Goal: Transaction & Acquisition: Obtain resource

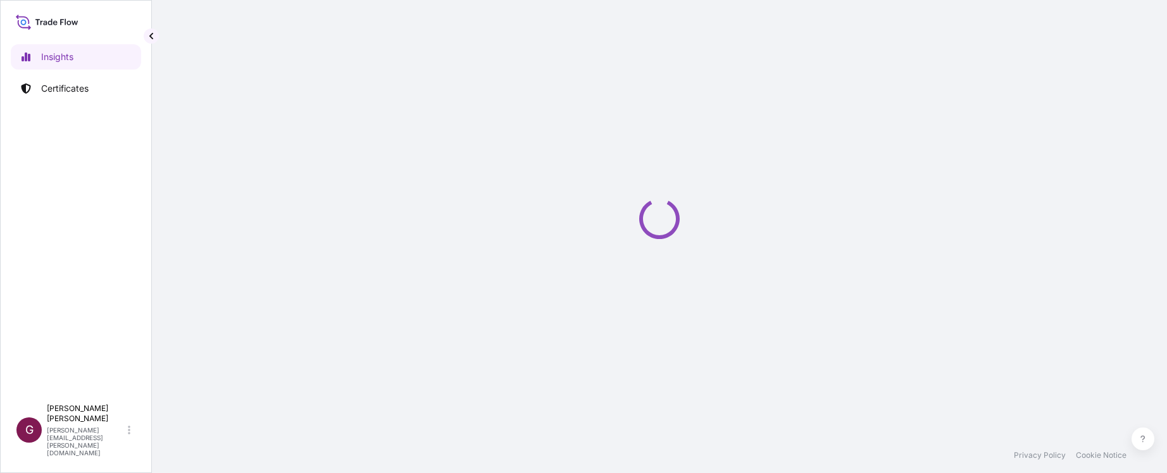
select select "2025"
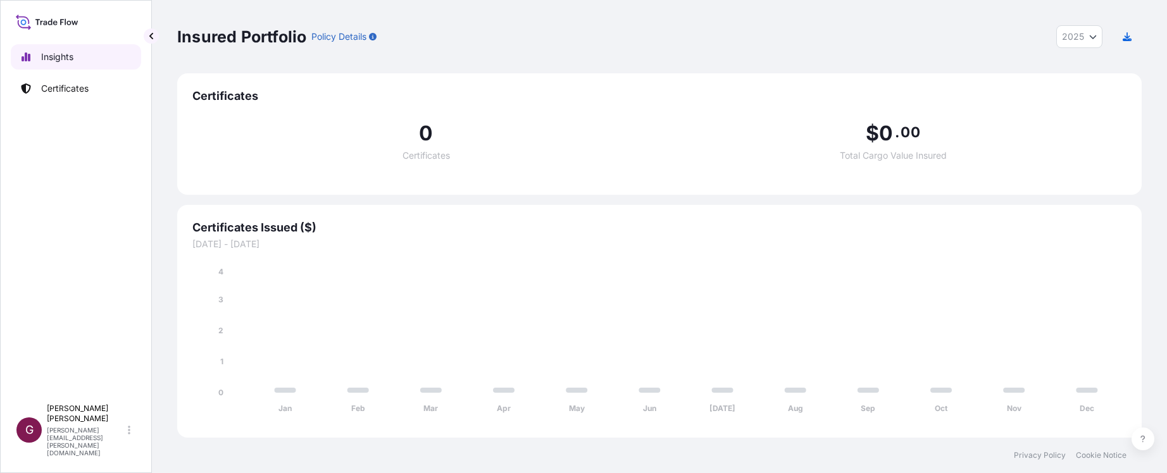
click at [95, 61] on link "Insights" at bounding box center [76, 56] width 130 height 25
click at [70, 89] on p "Certificates" at bounding box center [64, 88] width 47 height 13
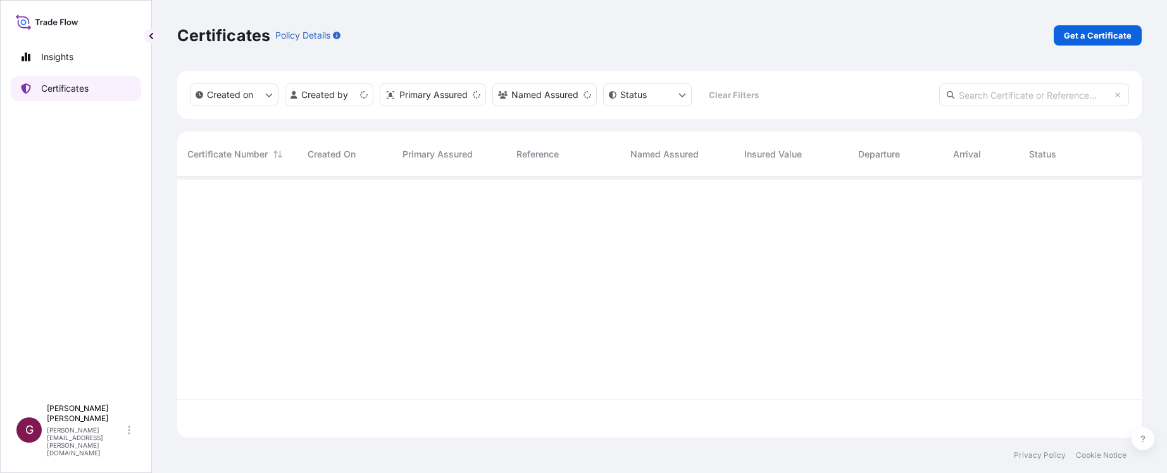
scroll to position [258, 955]
click at [1093, 36] on p "Get a Certificate" at bounding box center [1098, 35] width 68 height 13
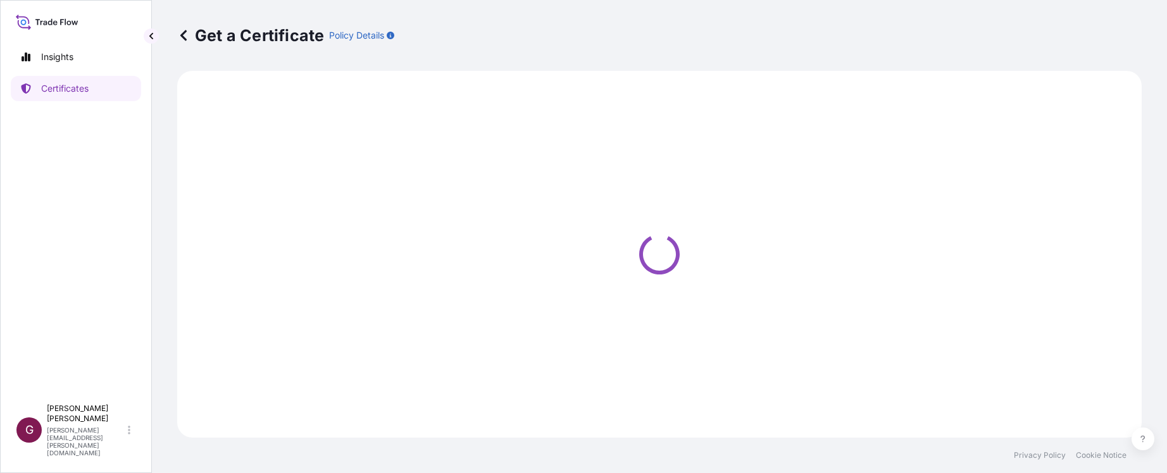
select select "Sea"
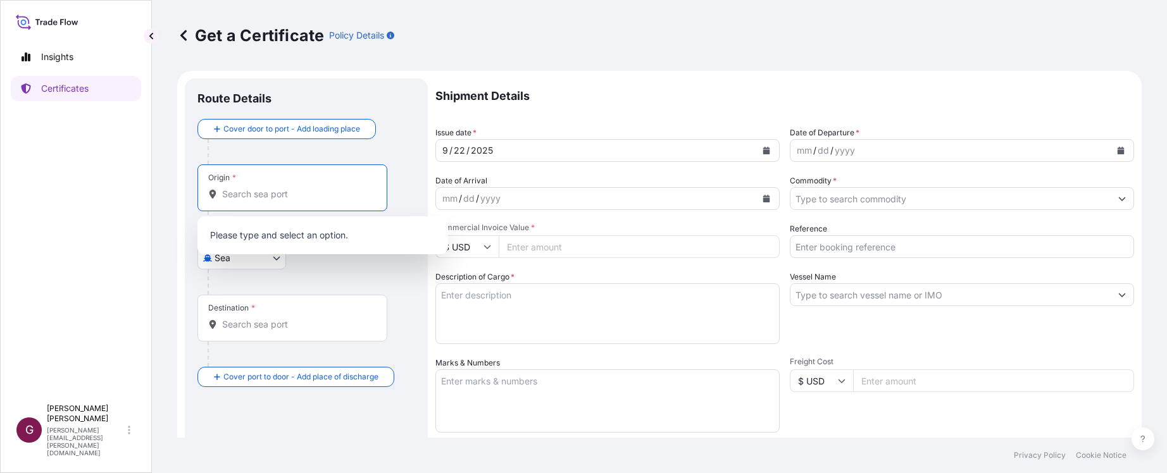
click at [278, 199] on input "Origin *" at bounding box center [296, 194] width 149 height 13
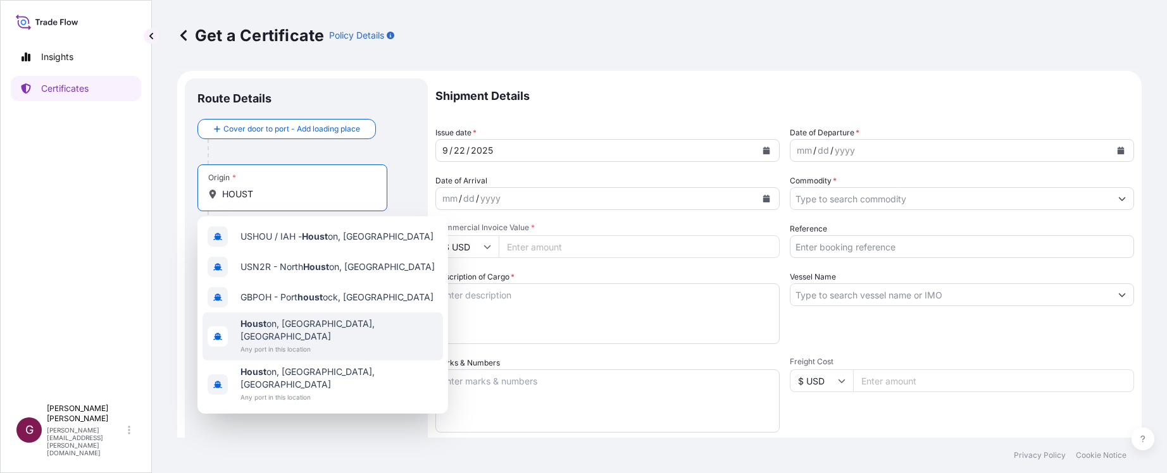
click at [275, 323] on span "Houst on, [GEOGRAPHIC_DATA], [GEOGRAPHIC_DATA]" at bounding box center [339, 330] width 197 height 25
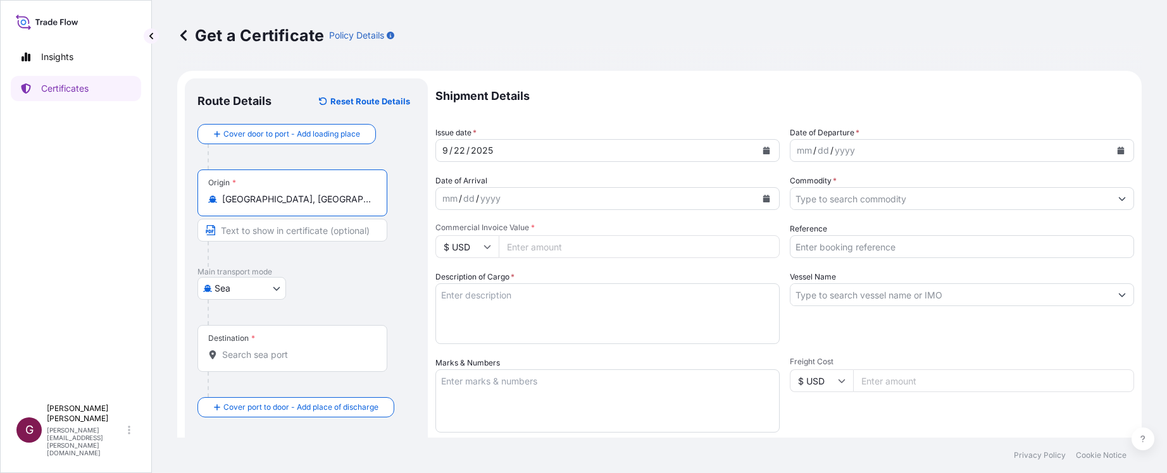
type input "[GEOGRAPHIC_DATA], [GEOGRAPHIC_DATA], [GEOGRAPHIC_DATA]"
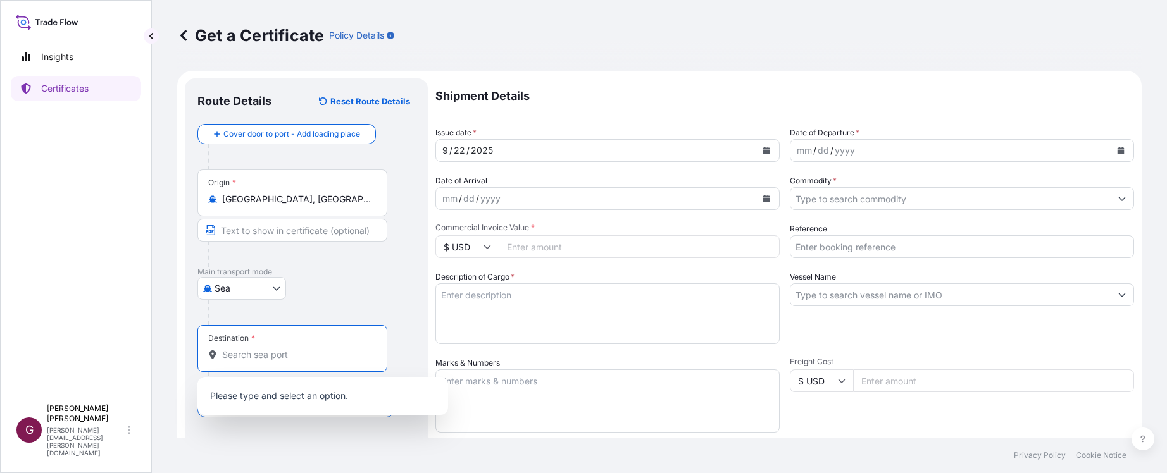
click at [276, 358] on input "Destination *" at bounding box center [296, 355] width 149 height 13
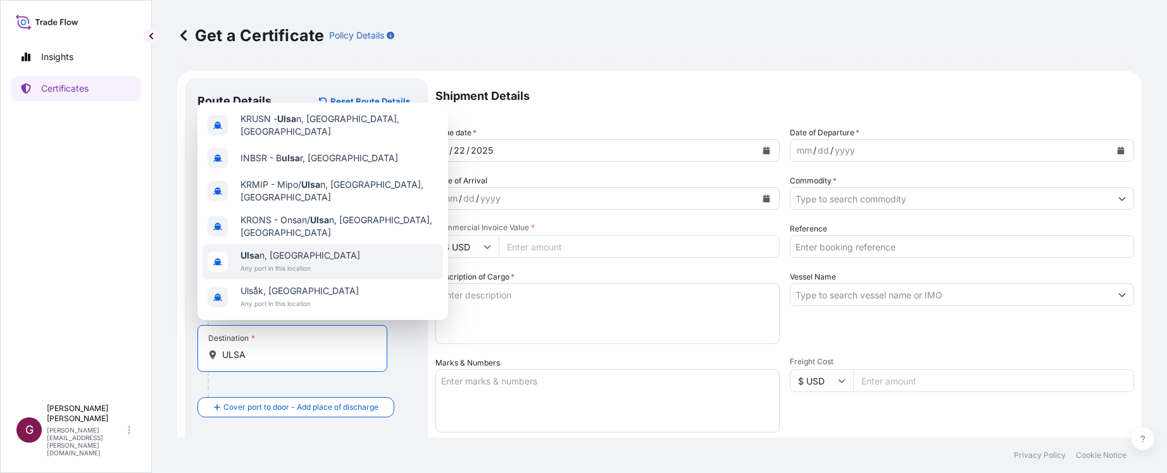
click at [324, 256] on div "Ulsa n, [GEOGRAPHIC_DATA] Any port in this location" at bounding box center [323, 261] width 241 height 35
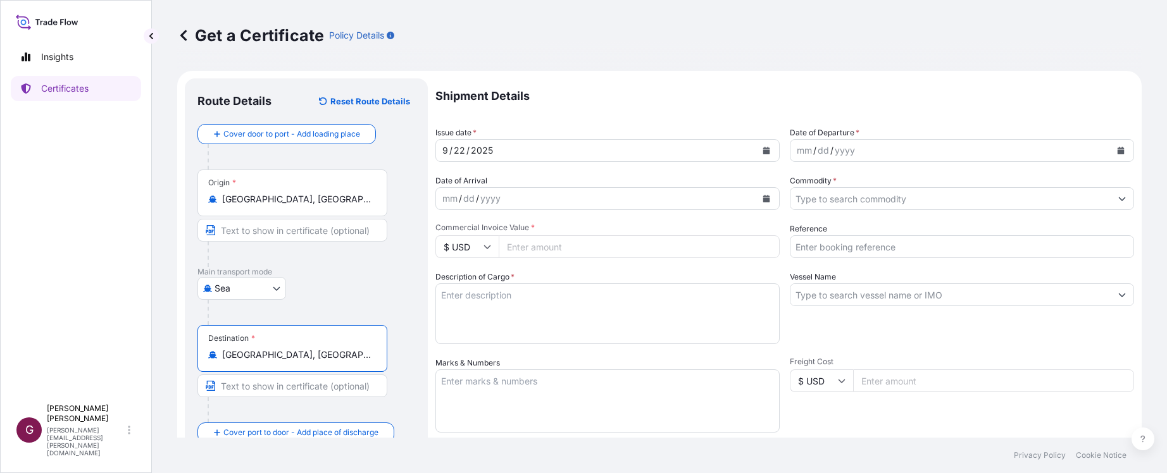
type input "[GEOGRAPHIC_DATA], [GEOGRAPHIC_DATA]"
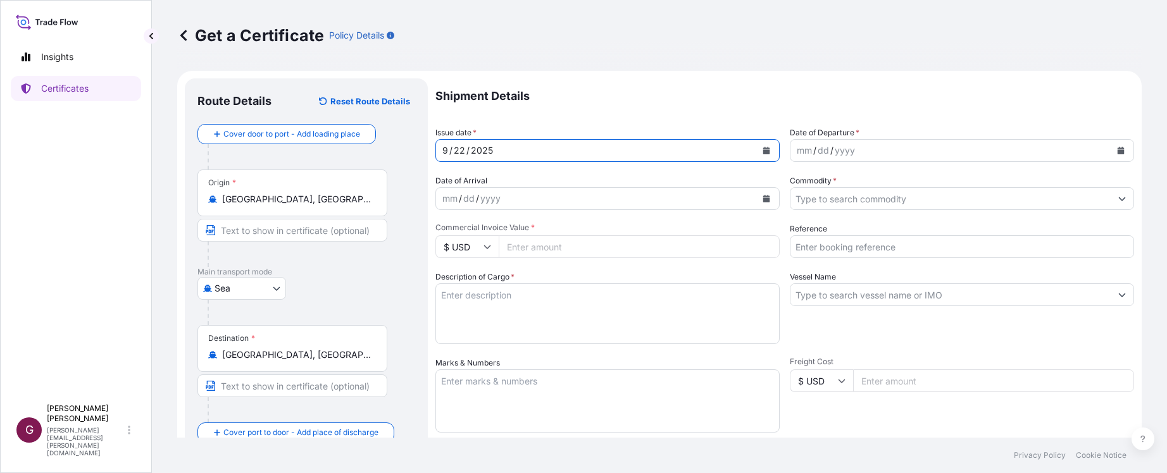
click at [615, 156] on div "[DATE]" at bounding box center [596, 150] width 320 height 23
click at [764, 149] on icon "Calendar" at bounding box center [766, 151] width 7 height 8
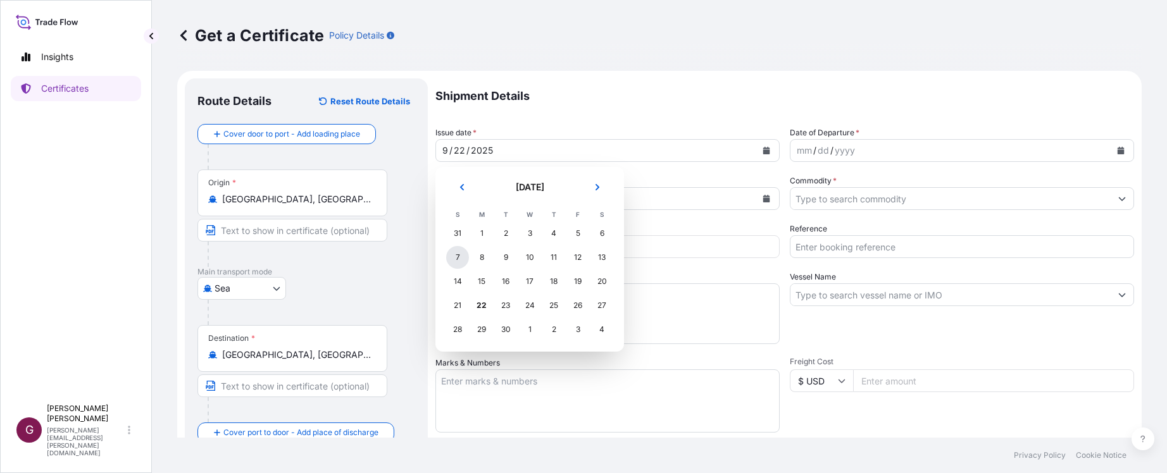
click at [454, 260] on div "7" at bounding box center [457, 257] width 23 height 23
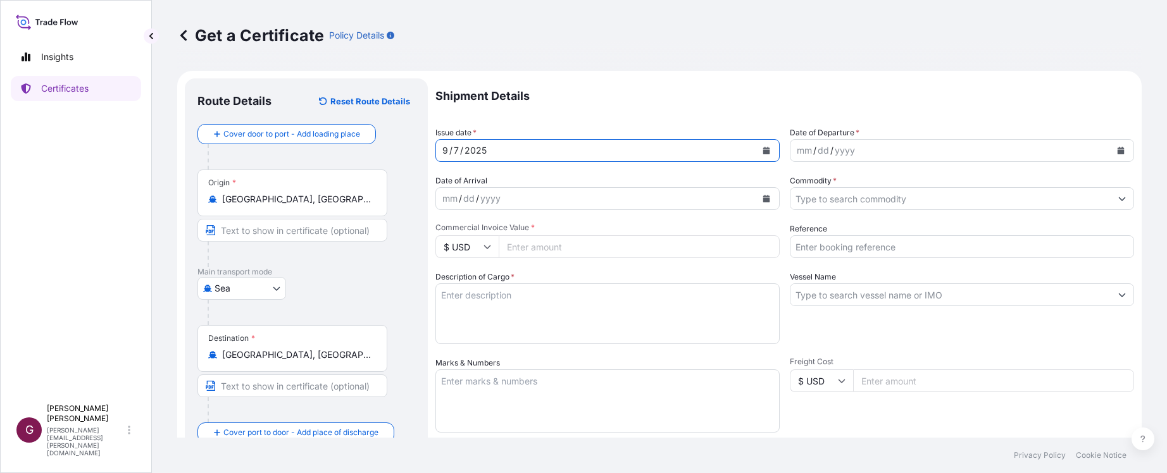
click at [831, 100] on p "Shipment Details" at bounding box center [784, 95] width 699 height 35
click at [1117, 151] on button "Calendar" at bounding box center [1121, 151] width 20 height 20
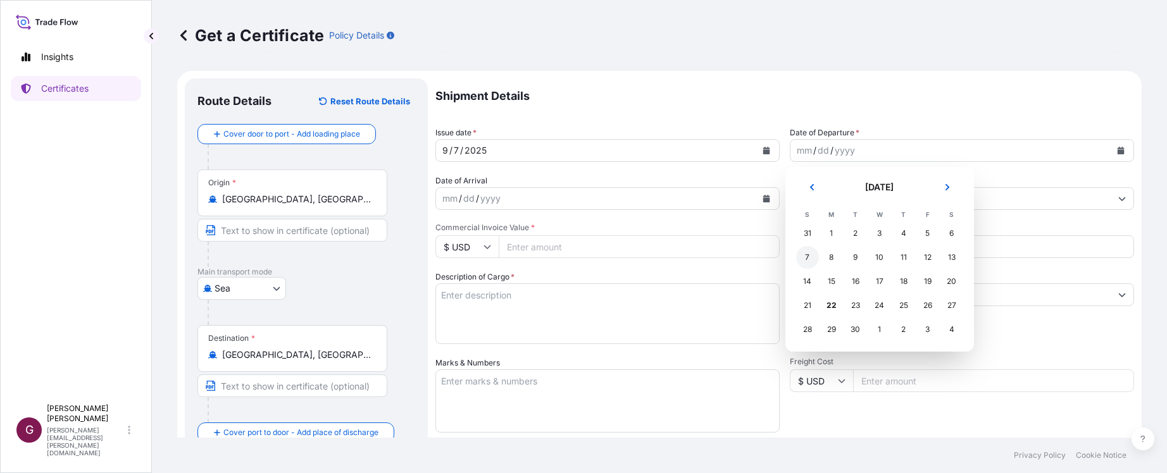
click at [805, 255] on div "7" at bounding box center [807, 257] width 23 height 23
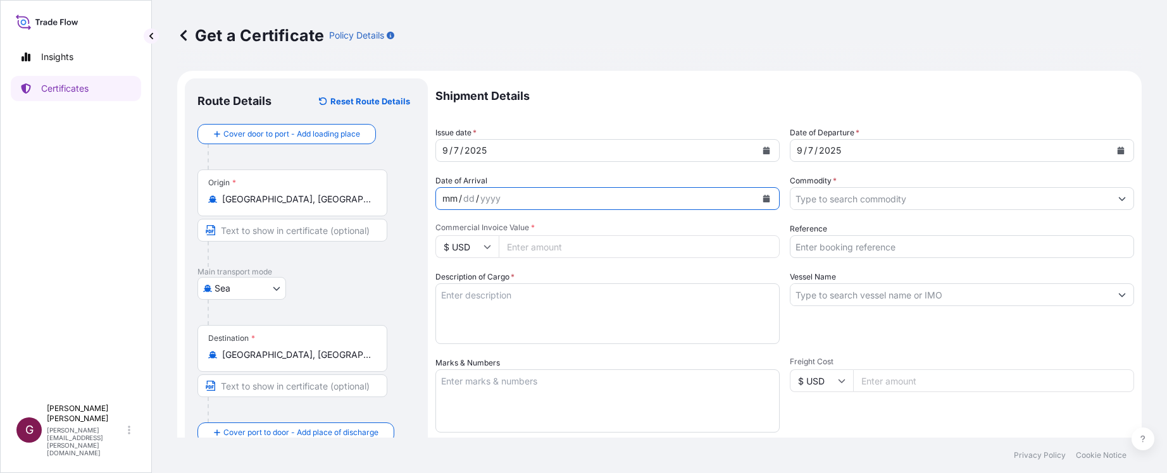
click at [575, 206] on div "mm / dd / yyyy" at bounding box center [596, 198] width 320 height 23
click at [894, 199] on input "Commodity *" at bounding box center [951, 198] width 320 height 23
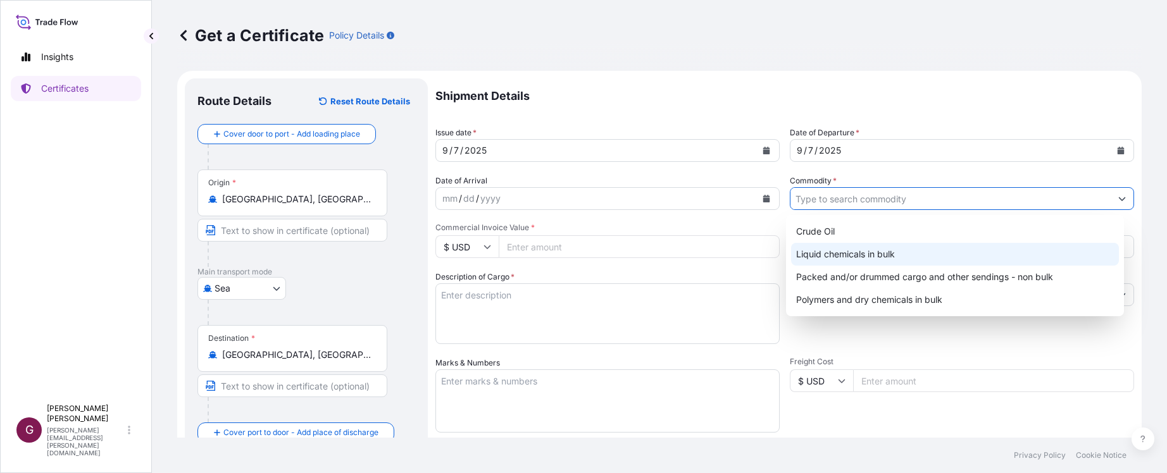
click at [860, 256] on div "Liquid chemicals in bulk" at bounding box center [955, 254] width 329 height 23
type input "Liquid chemicals in bulk"
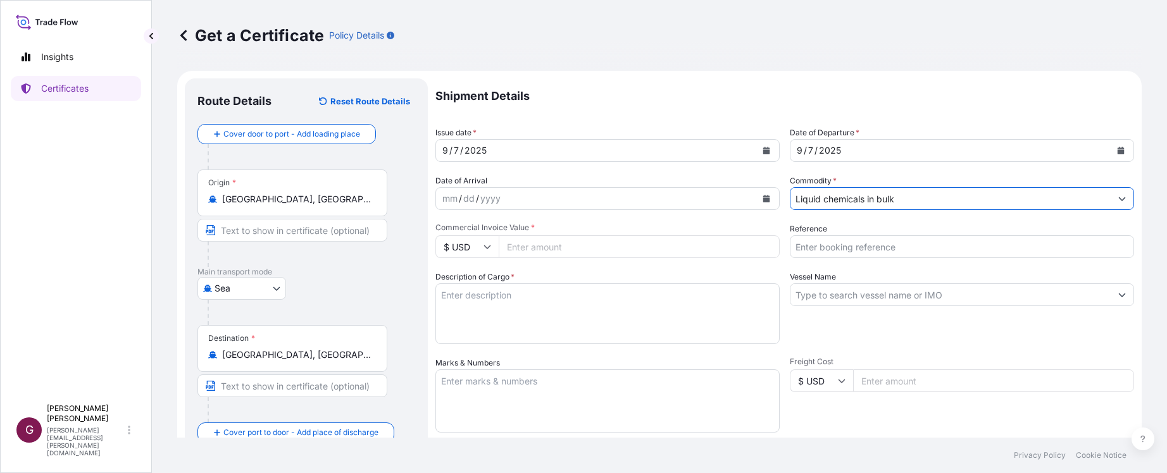
click at [561, 248] on input "Commercial Invoice Value *" at bounding box center [639, 246] width 281 height 23
type input "1630207.03"
drag, startPoint x: 825, startPoint y: 273, endPoint x: 832, endPoint y: 253, distance: 21.4
click at [826, 272] on label "Vessel Name" at bounding box center [813, 277] width 46 height 13
click at [826, 284] on input "Vessel Name" at bounding box center [951, 295] width 320 height 23
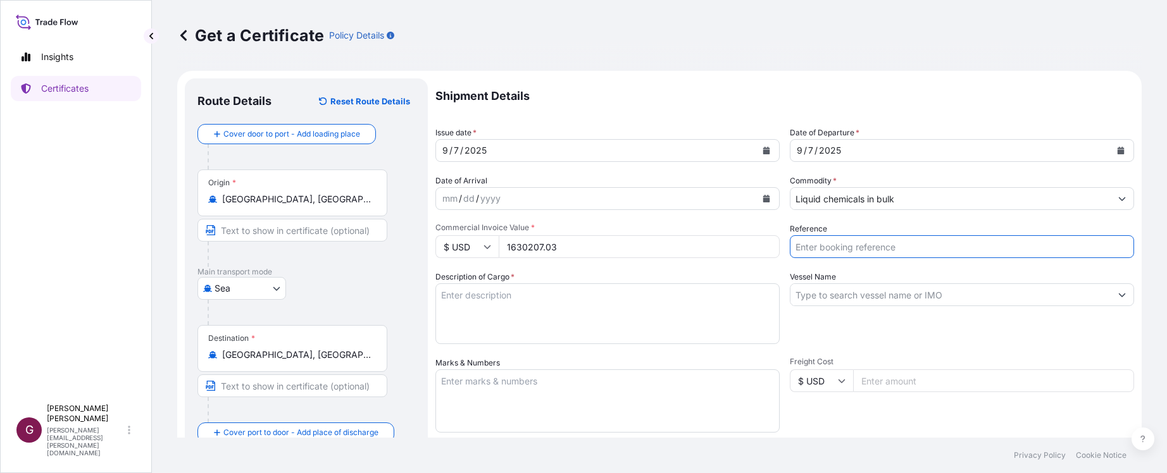
click at [831, 248] on input "Reference" at bounding box center [962, 246] width 344 height 23
click at [1105, 252] on input "Reference" at bounding box center [962, 246] width 344 height 23
paste input "5013215719"
paste input "990783719"
type input "5013215719/990783719"
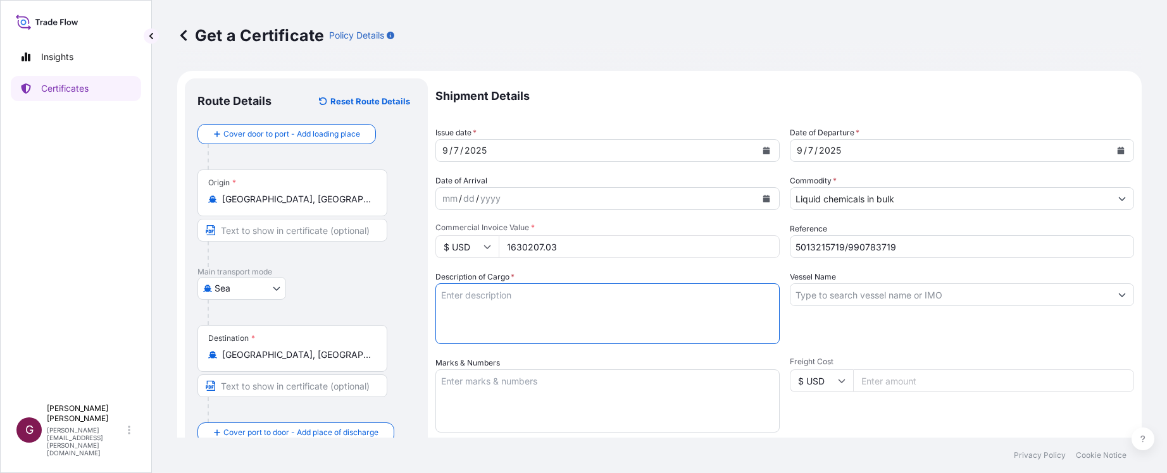
click at [520, 300] on textarea "Description of Cargo *" at bounding box center [607, 314] width 344 height 61
click at [504, 299] on textarea "Description of Cargo *" at bounding box center [607, 314] width 344 height 61
paste textarea "COMMODITY DESCRIPTION :1,4 BUTANEDIOL QUANTITY: 1,570.527MT UNIT PRICE: USD1038…"
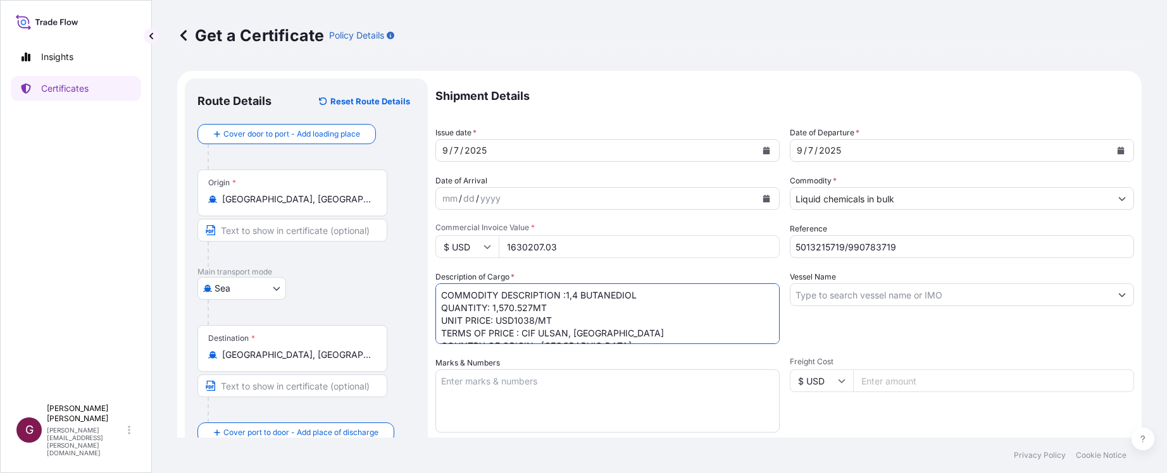
scroll to position [20, 0]
click at [555, 309] on textarea "COMMODITY DESCRIPTION :1,4 BUTANEDIOL QUANTITY: 1,570.527MT UNIT PRICE: USD1038…" at bounding box center [607, 314] width 344 height 61
click at [588, 302] on textarea "COMMODITY DESCRIPTION :1,4 BUTANEDIOL QUANTITY: 1,570.527MT UNIT PRICE: USD1038…" at bounding box center [607, 314] width 344 height 61
click at [566, 295] on textarea "COMMODITY DESCRIPTION :1,4 BUTANEDIOL QUANTITY: 1,570.527MT TERMS OF PRICE : CI…" at bounding box center [607, 314] width 344 height 61
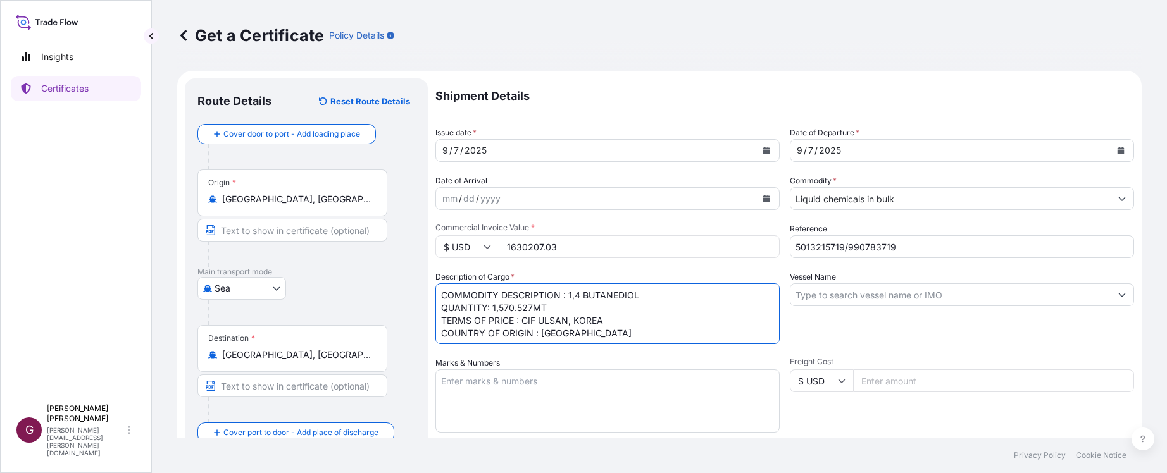
type textarea "COMMODITY DESCRIPTION : 1,4 BUTANEDIOL QUANTITY: 1,570.527MT TERMS OF PRICE : C…"
click at [860, 340] on div "Vessel Name" at bounding box center [962, 307] width 344 height 73
click at [851, 304] on input "Vessel Name" at bounding box center [951, 295] width 320 height 23
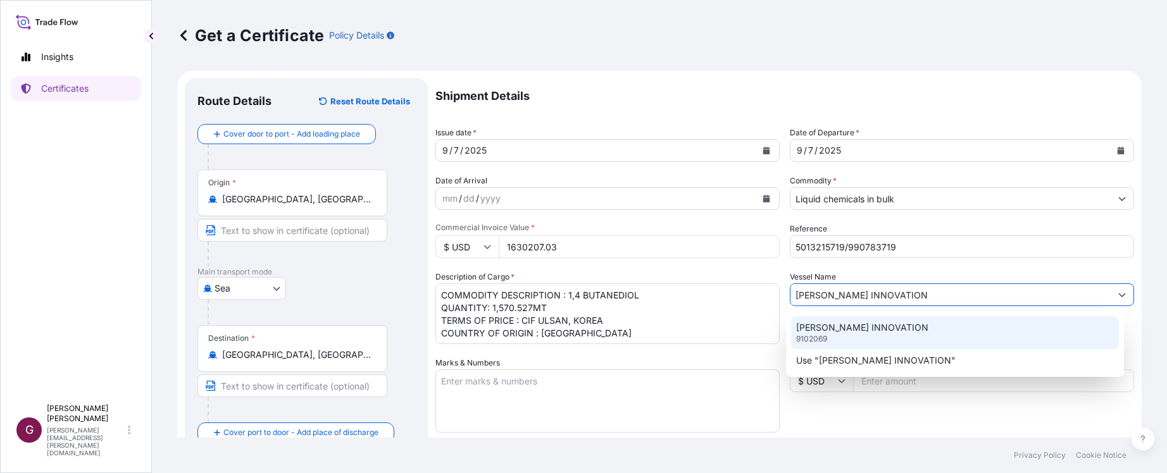
click at [863, 323] on p "[PERSON_NAME] INNOVATION" at bounding box center [862, 328] width 132 height 13
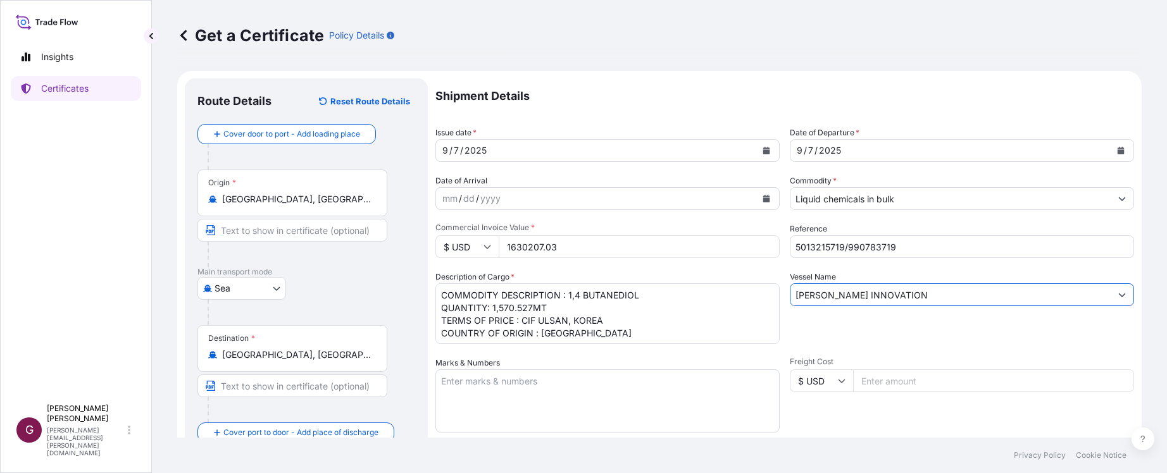
type input "[PERSON_NAME] INNOVATION"
click at [677, 386] on textarea "Marks & Numbers" at bounding box center [607, 401] width 344 height 63
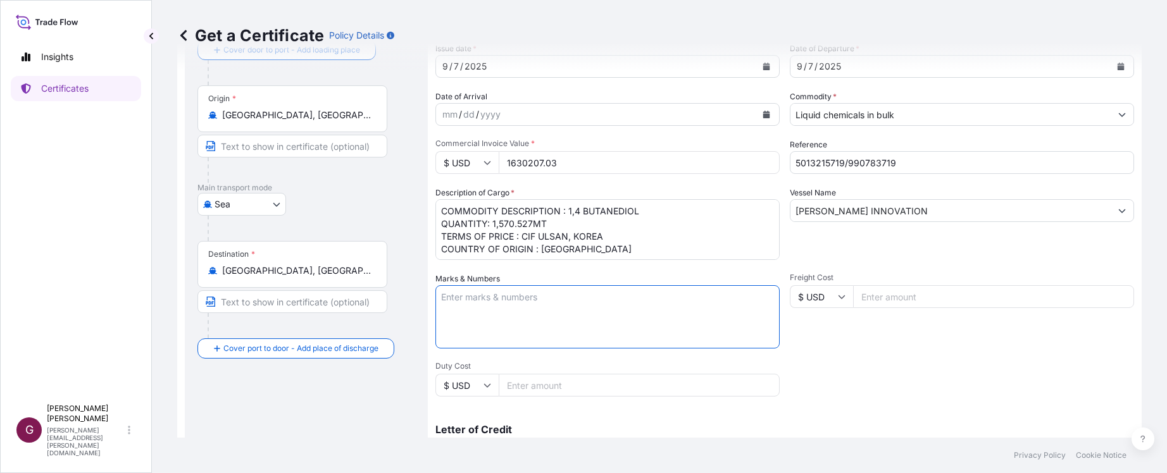
scroll to position [253, 0]
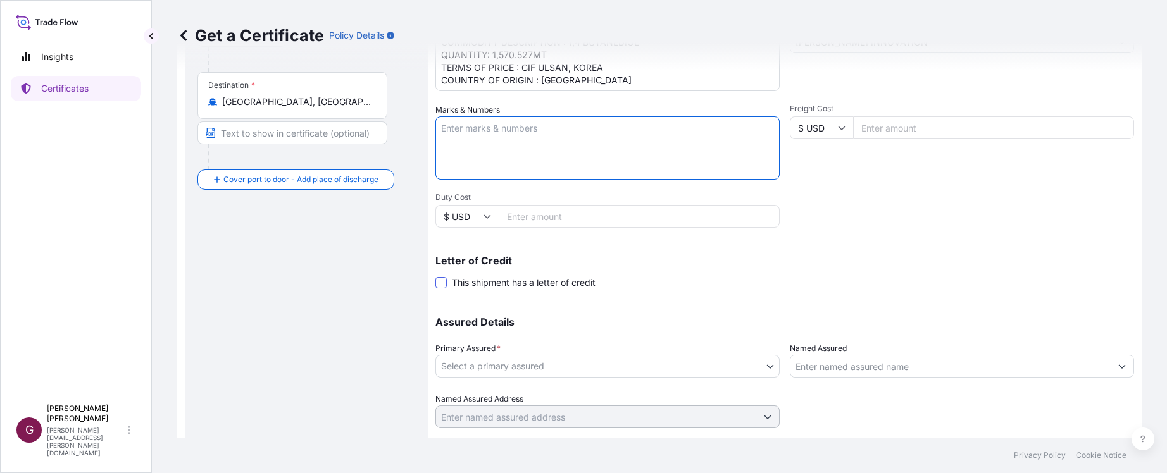
click at [444, 284] on span at bounding box center [440, 282] width 11 height 11
click at [435, 276] on input "This shipment has a letter of credit" at bounding box center [435, 276] width 0 height 0
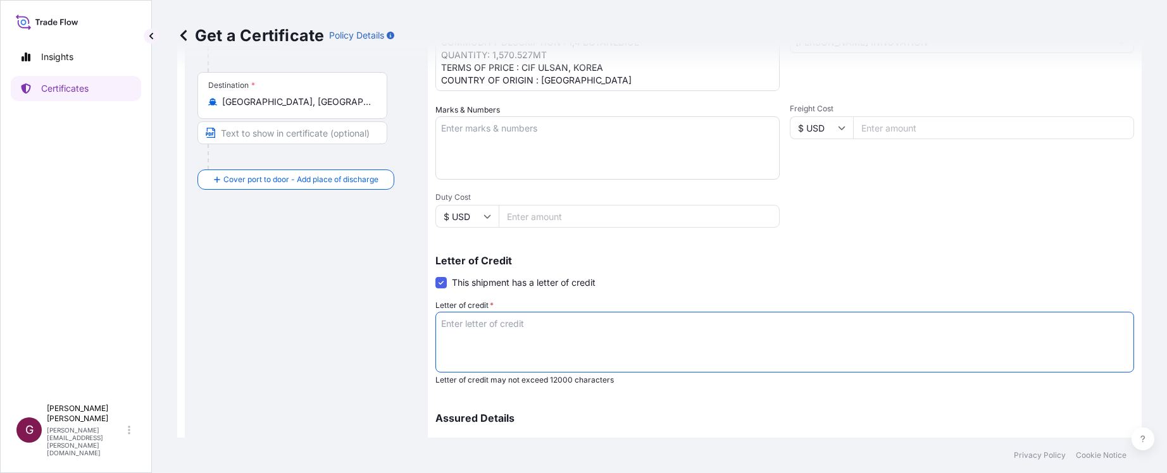
click at [506, 328] on textarea "Letter of credit *" at bounding box center [784, 342] width 699 height 61
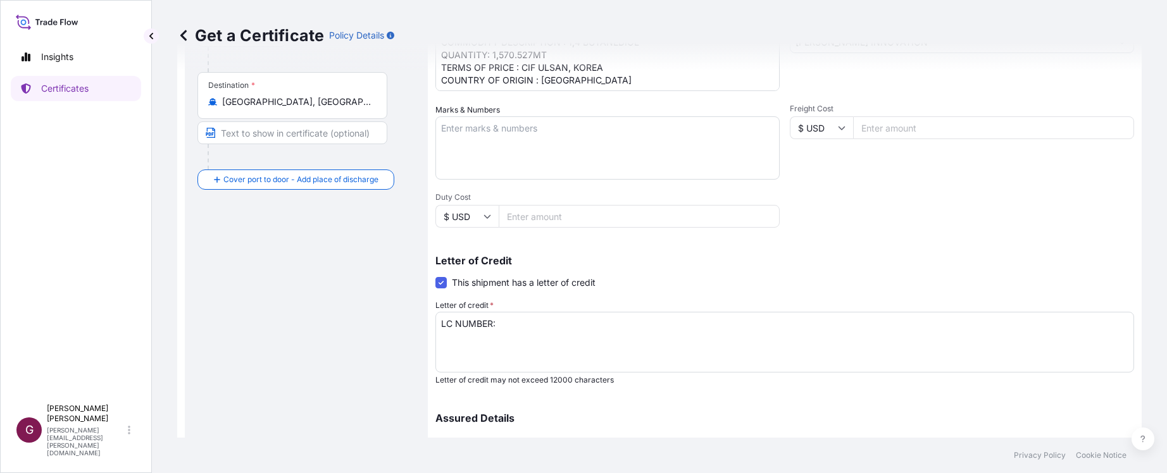
drag, startPoint x: 1116, startPoint y: 371, endPoint x: 751, endPoint y: 345, distance: 366.1
click at [1116, 371] on textarea "LC NUMBER:" at bounding box center [784, 342] width 699 height 61
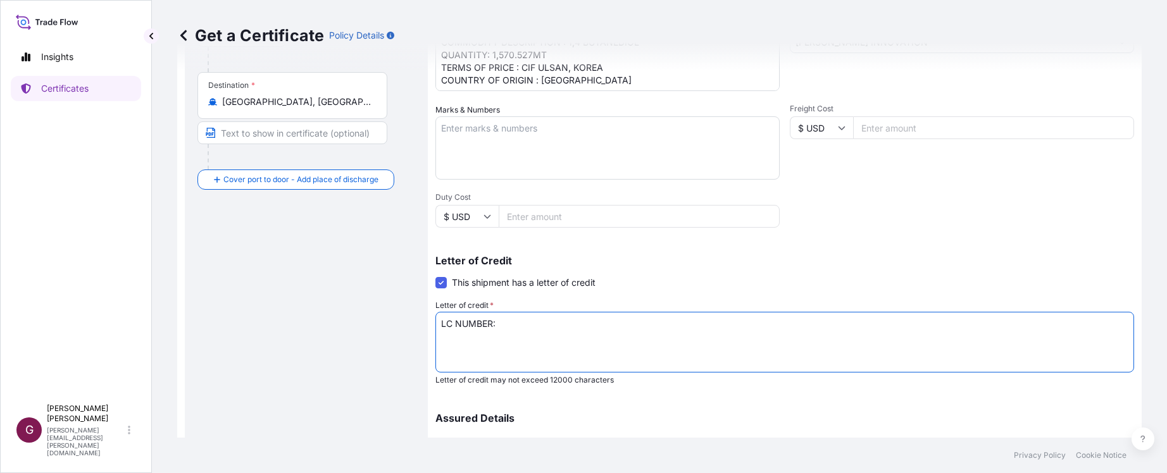
paste textarea "M07202508EU00210"
click at [495, 323] on textarea "LC NUMBER:M07202508EU00210" at bounding box center [784, 342] width 699 height 61
click at [670, 327] on textarea "LC NUMBER: M07202508EU00210" at bounding box center [784, 342] width 699 height 61
paste textarea "FOR 110PCT OF THE INVOICE VALUE. INSURANCE POLICY OR CERTIFICATE MUST EXPRESSLY…"
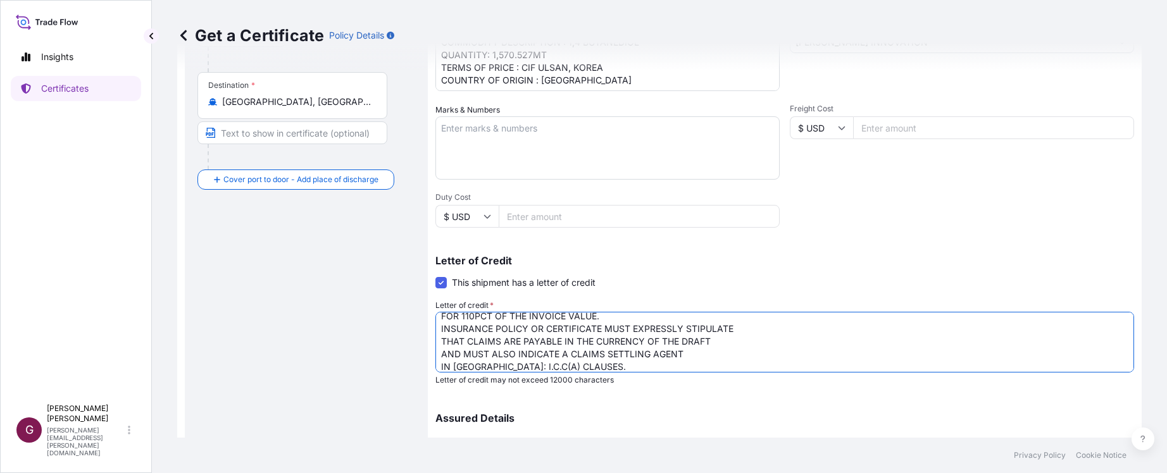
scroll to position [0, 0]
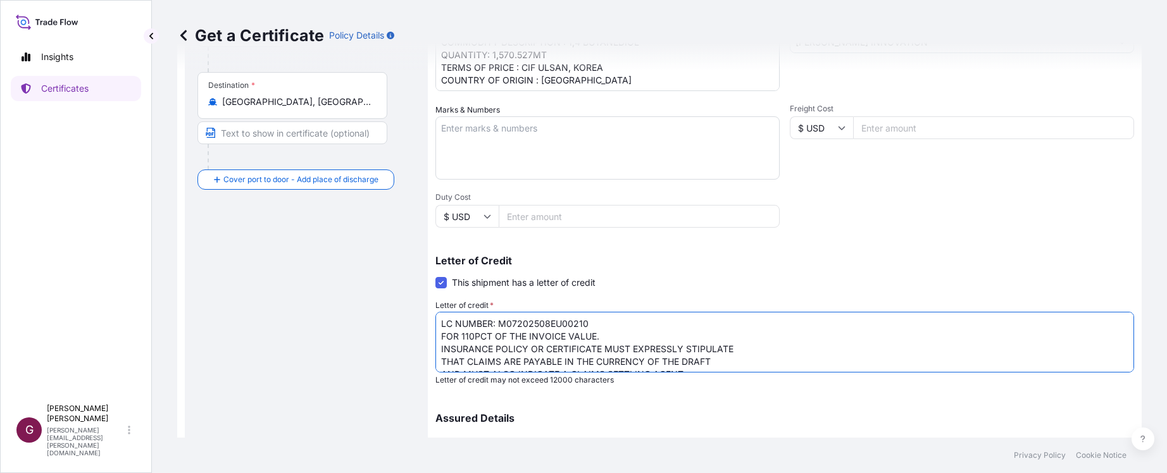
click at [647, 337] on textarea "LC NUMBER: M07202508EU00210 FOR 110PCT OF THE INVOICE VALUE. INSURANCE POLICY O…" at bounding box center [784, 342] width 699 height 61
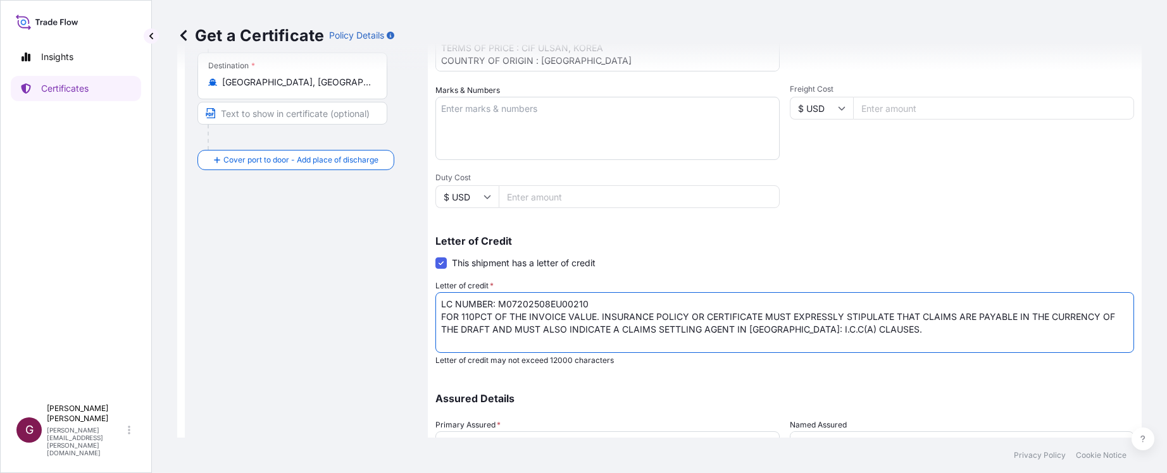
scroll to position [383, 0]
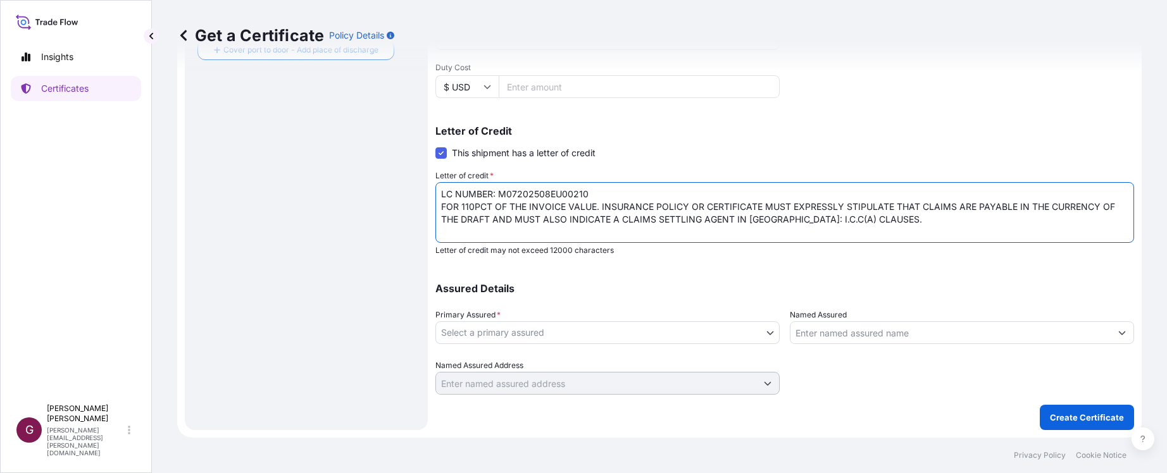
type textarea "LC NUMBER: M07202508EU00210 FOR 110PCT OF THE INVOICE VALUE. INSURANCE POLICY O…"
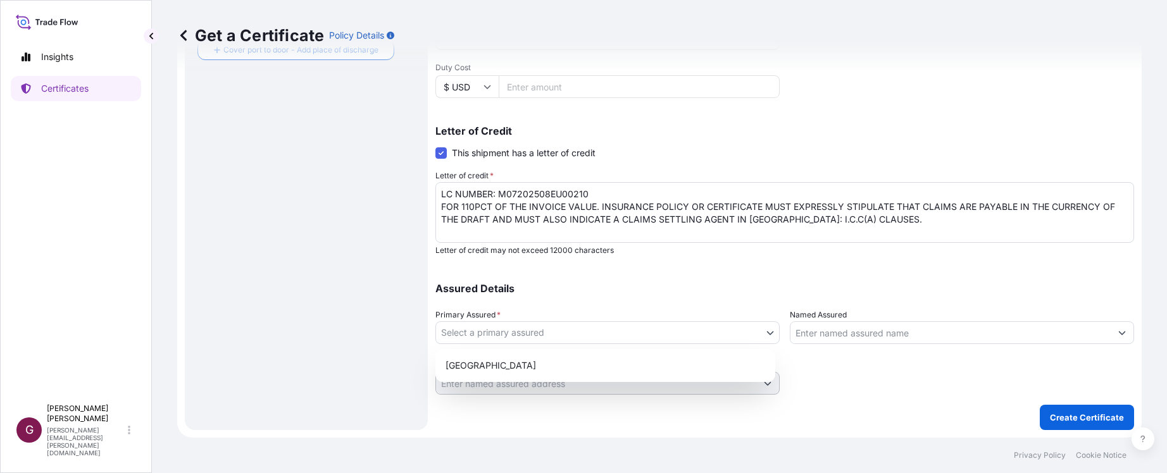
click at [760, 334] on body "Insights Certificates G [PERSON_NAME] [PERSON_NAME][EMAIL_ADDRESS][PERSON_NAME]…" at bounding box center [583, 236] width 1167 height 473
click at [610, 369] on div "[GEOGRAPHIC_DATA]" at bounding box center [606, 365] width 330 height 23
select select "32020"
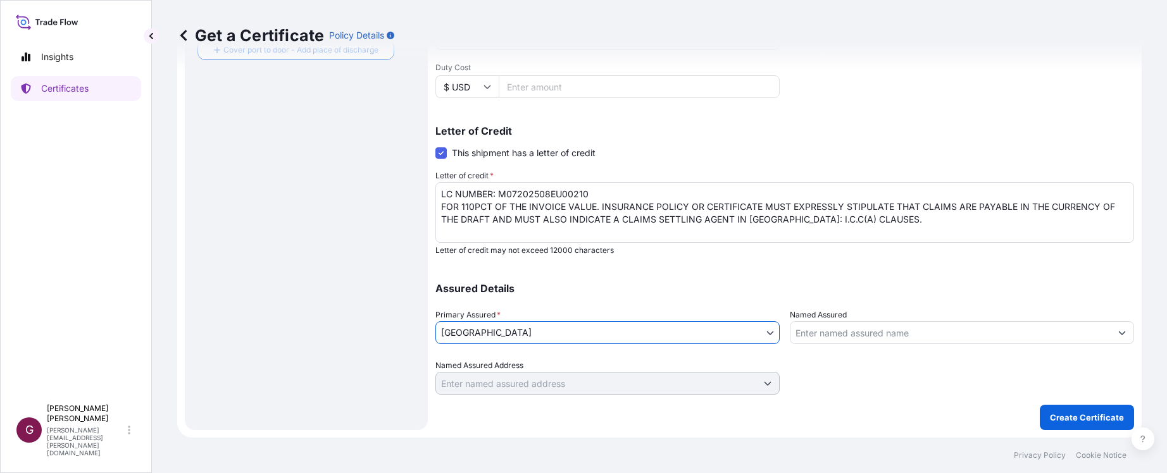
click at [925, 274] on div "Assured Details Primary Assured * [GEOGRAPHIC_DATA] [GEOGRAPHIC_DATA] Named Ass…" at bounding box center [784, 331] width 699 height 127
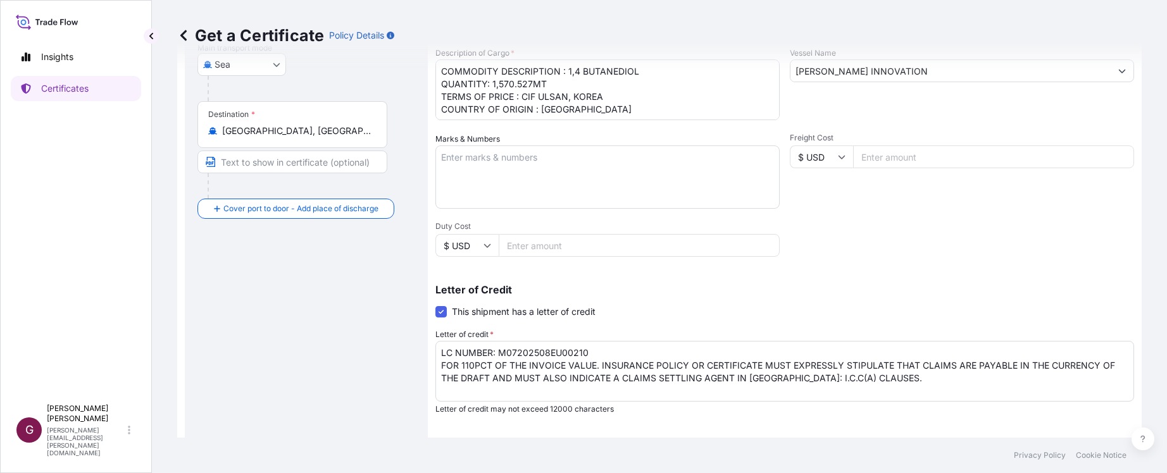
scroll to position [380, 0]
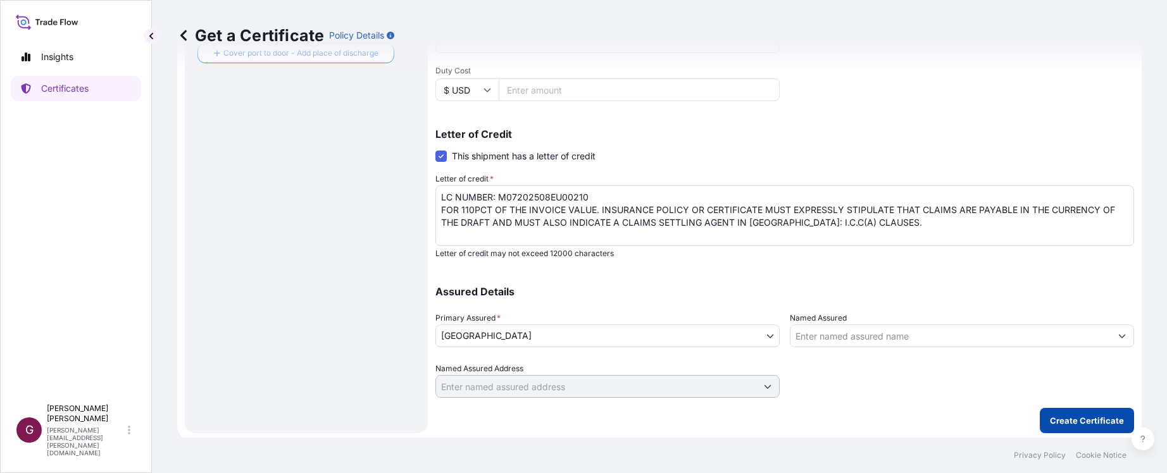
click at [1113, 426] on p "Create Certificate" at bounding box center [1087, 421] width 74 height 13
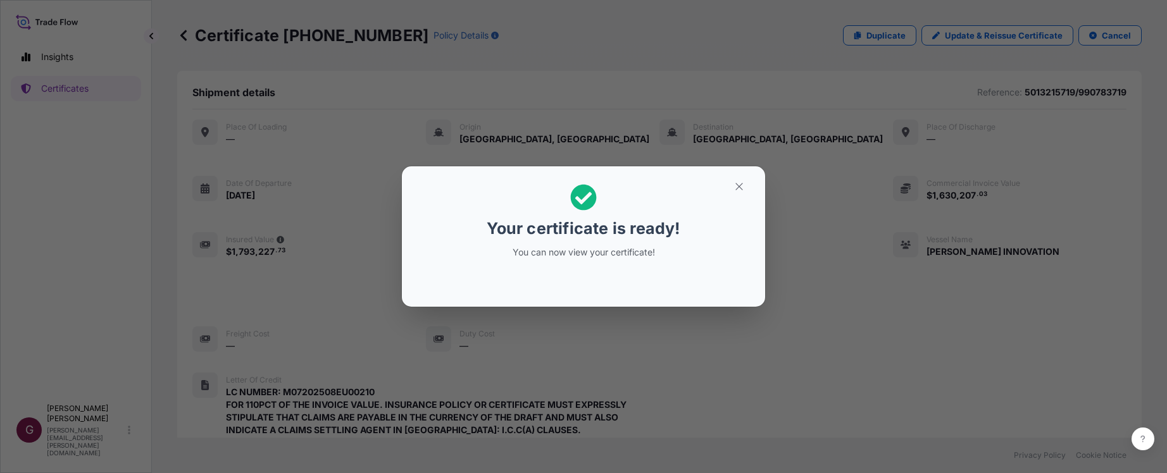
click at [591, 271] on div at bounding box center [583, 281] width 343 height 30
click at [741, 189] on icon "button" at bounding box center [739, 186] width 11 height 11
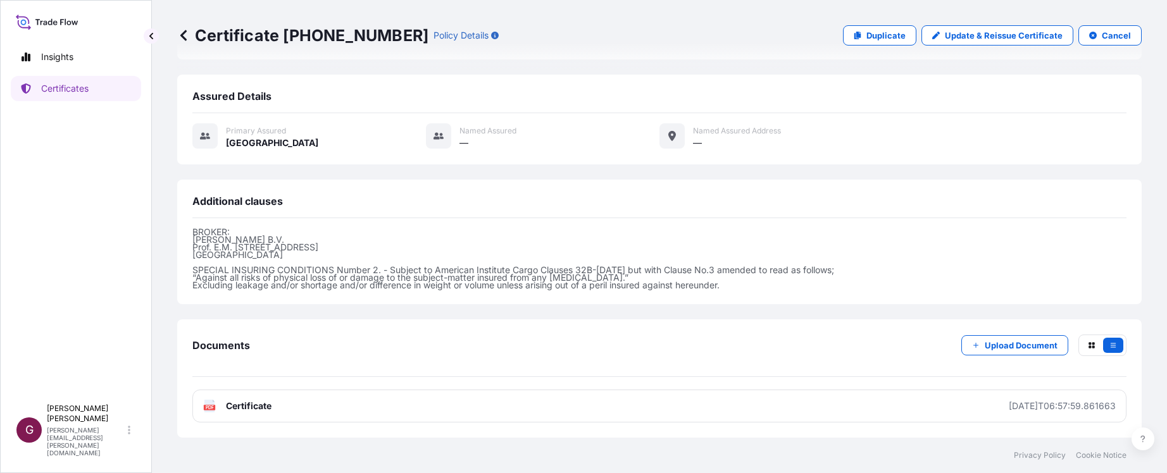
scroll to position [418, 0]
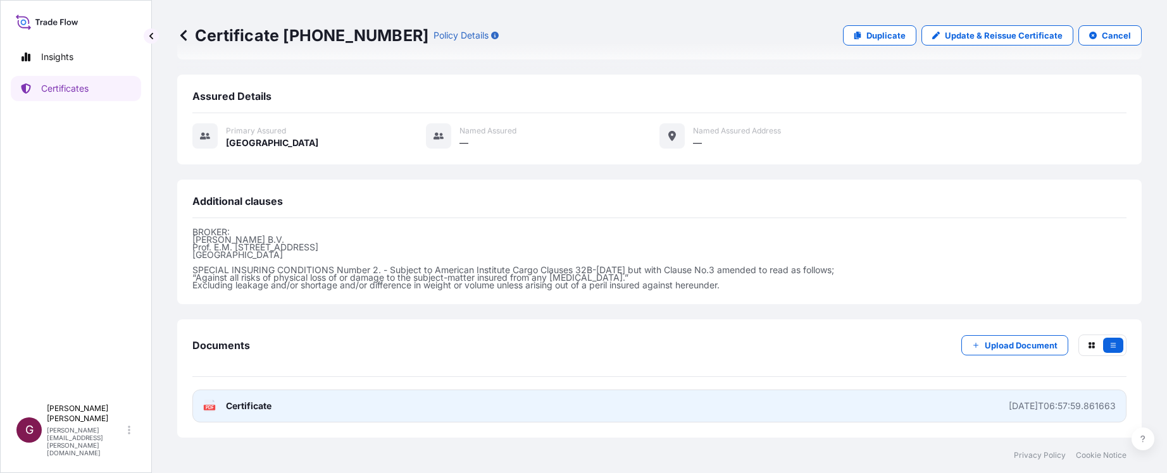
click at [1054, 398] on link "PDF Certificate [DATE]T06:57:59.861663" at bounding box center [659, 406] width 934 height 33
